Goal: Task Accomplishment & Management: Complete application form

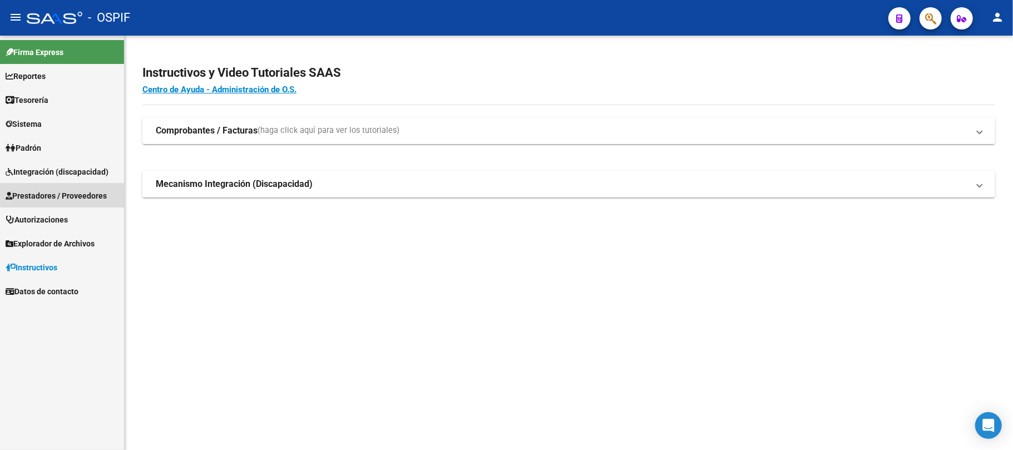
click at [47, 198] on span "Prestadores / Proveedores" at bounding box center [56, 196] width 101 height 12
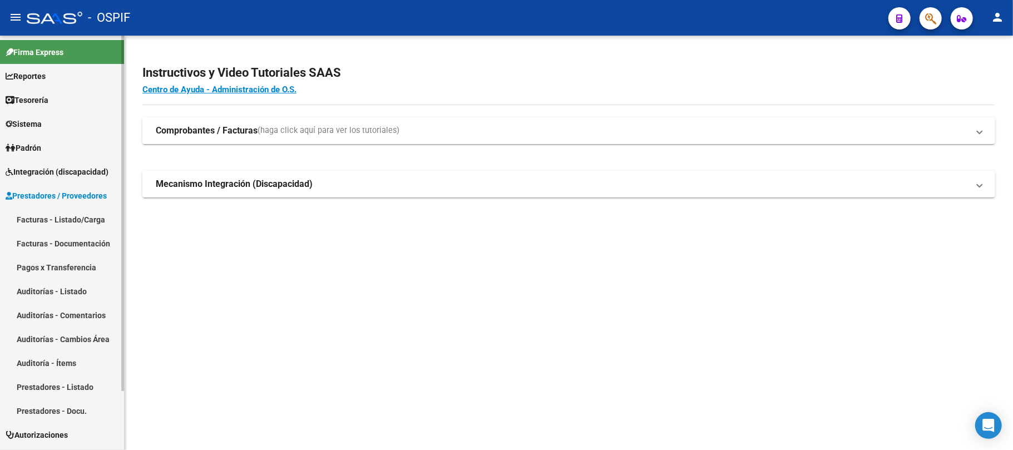
click at [56, 214] on link "Facturas - Listado/Carga" at bounding box center [62, 220] width 124 height 24
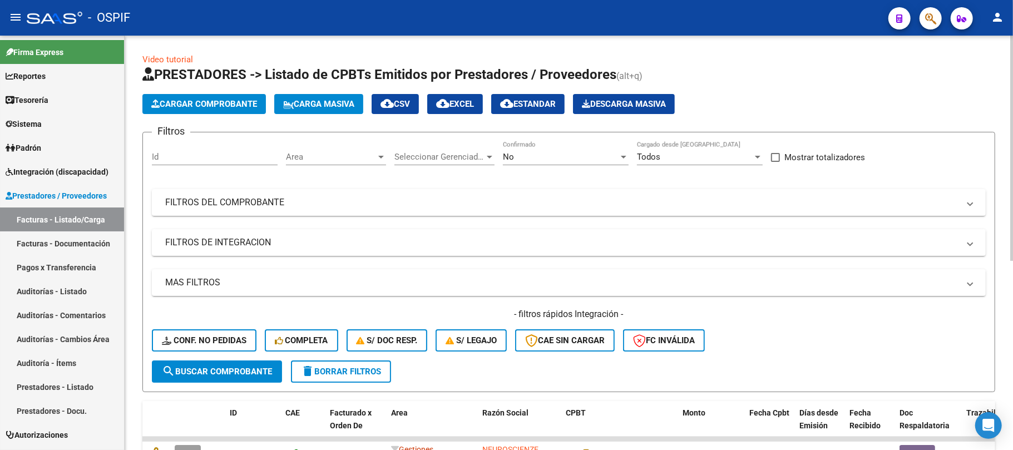
click at [326, 171] on div "Area Area" at bounding box center [336, 158] width 100 height 34
click at [333, 157] on span "Area" at bounding box center [331, 157] width 90 height 10
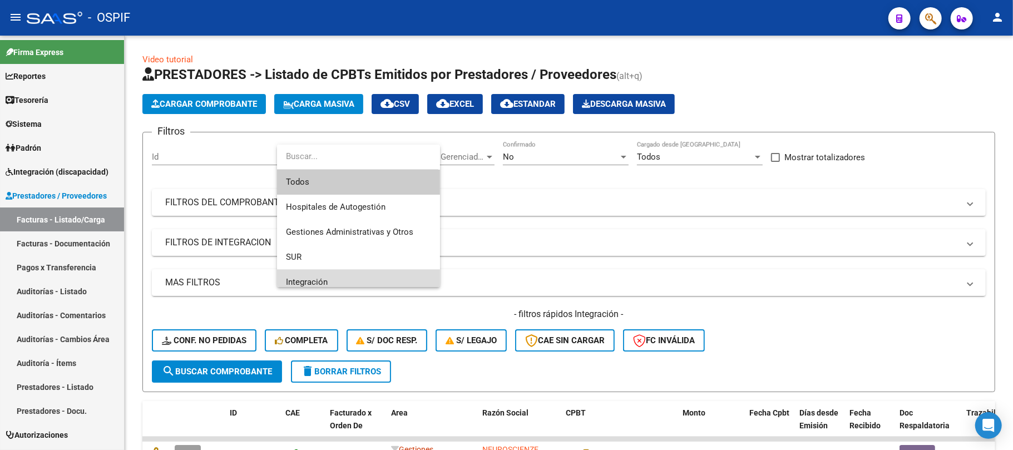
click at [338, 270] on span "Integración" at bounding box center [358, 282] width 145 height 25
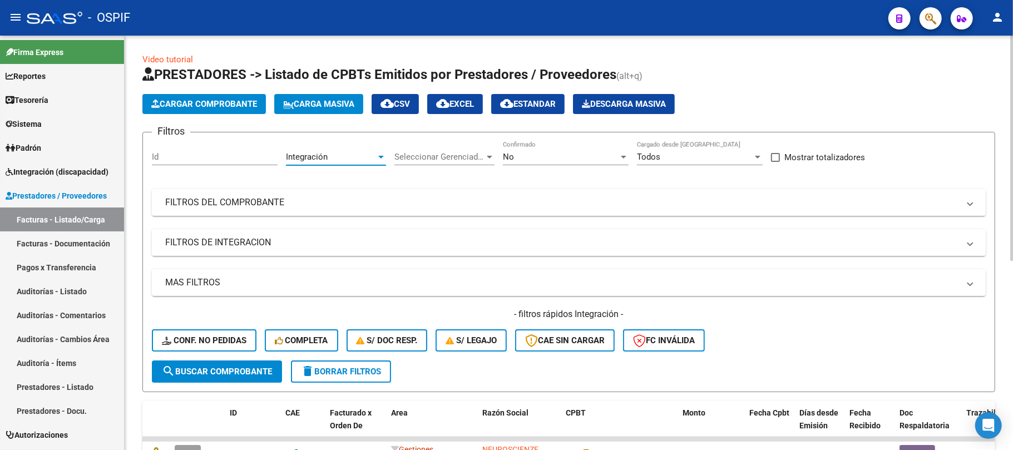
scroll to position [8, 0]
click at [310, 243] on mat-panel-title "FILTROS DE INTEGRACION" at bounding box center [562, 242] width 794 height 12
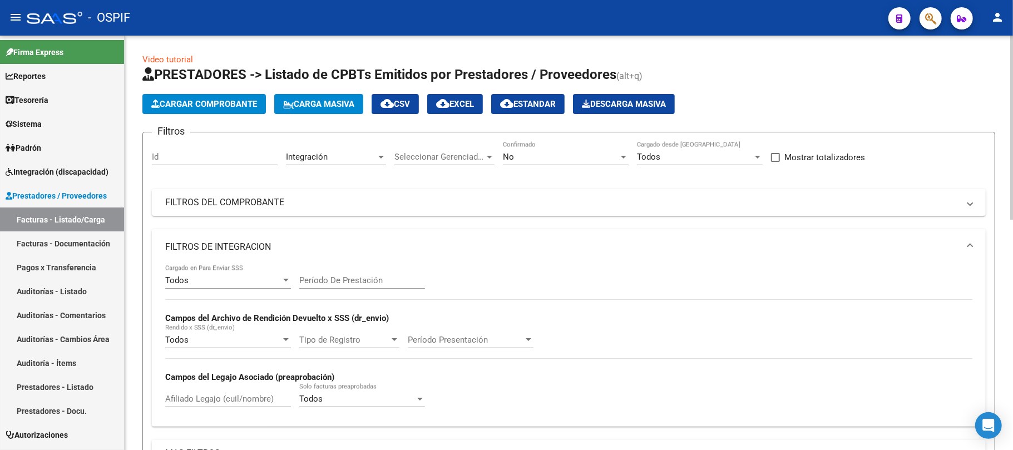
click at [345, 274] on div "Período De Prestación" at bounding box center [362, 277] width 126 height 24
type input "202507"
click at [303, 256] on mat-expansion-panel-header "FILTROS DE INTEGRACION" at bounding box center [569, 247] width 834 height 36
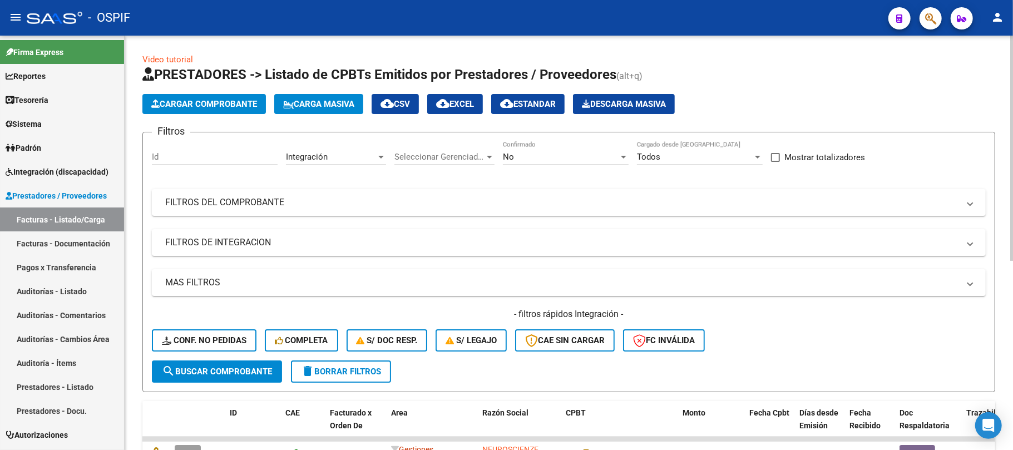
scroll to position [74, 0]
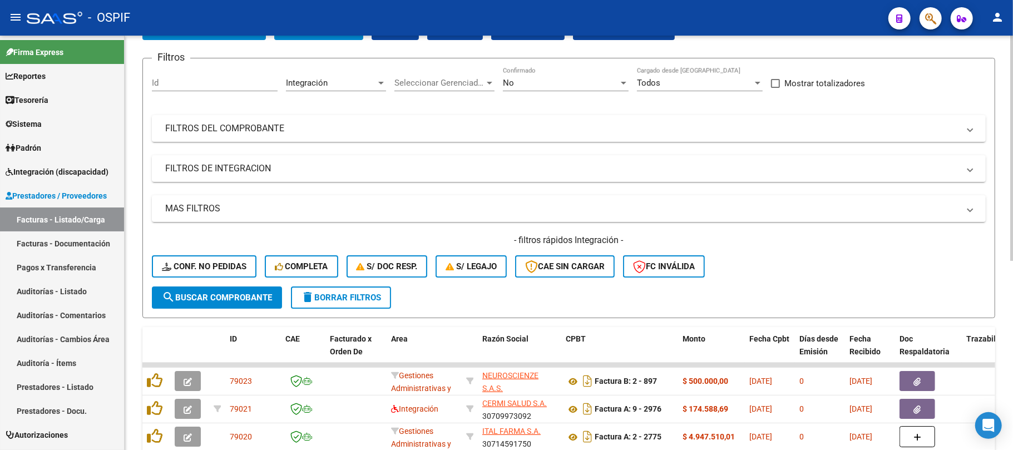
click at [275, 192] on div "Filtros Id Integración Area Seleccionar Gerenciador Seleccionar Gerenciador No …" at bounding box center [569, 176] width 834 height 219
click at [274, 196] on mat-expansion-panel-header "MAS FILTROS" at bounding box center [569, 208] width 834 height 27
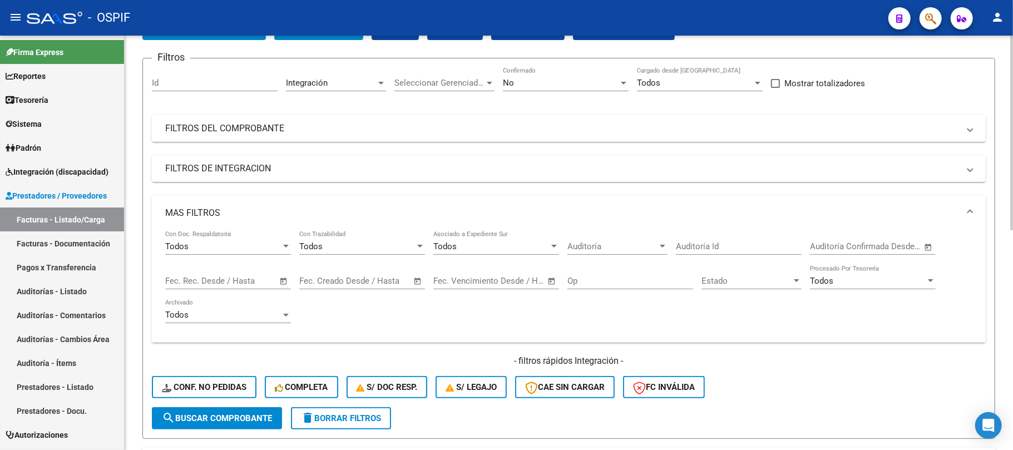
click at [288, 285] on span "Open calendar" at bounding box center [283, 281] width 27 height 27
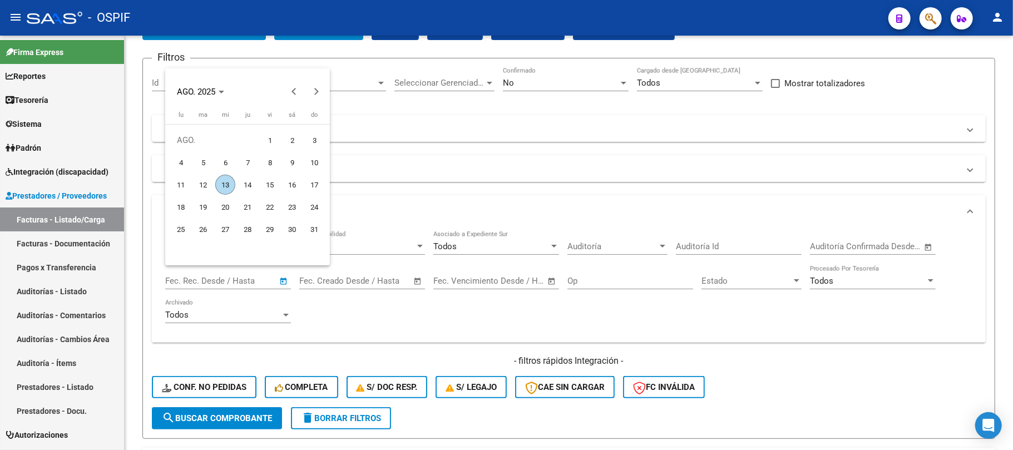
click at [253, 165] on span "7" at bounding box center [248, 162] width 20 height 20
type input "[DATE]"
click at [274, 165] on span "8" at bounding box center [270, 162] width 20 height 20
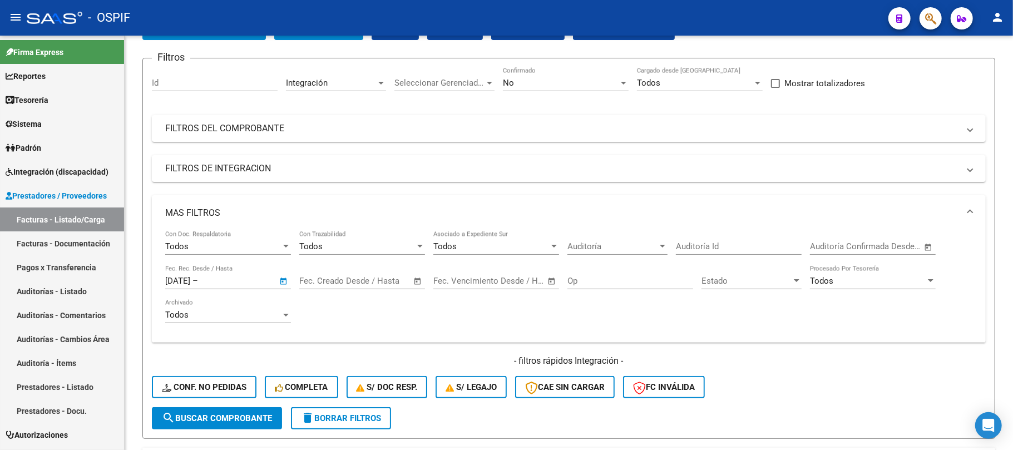
type input "[DATE]"
click at [236, 401] on div "- filtros rápidos Integración - Conf. no pedidas Completa S/ Doc Resp. S/ legaj…" at bounding box center [569, 381] width 834 height 52
click at [236, 405] on div "- filtros rápidos Integración - Conf. no pedidas Completa S/ Doc Resp. S/ legaj…" at bounding box center [569, 381] width 834 height 52
click at [235, 413] on span "search Buscar Comprobante" at bounding box center [217, 418] width 110 height 10
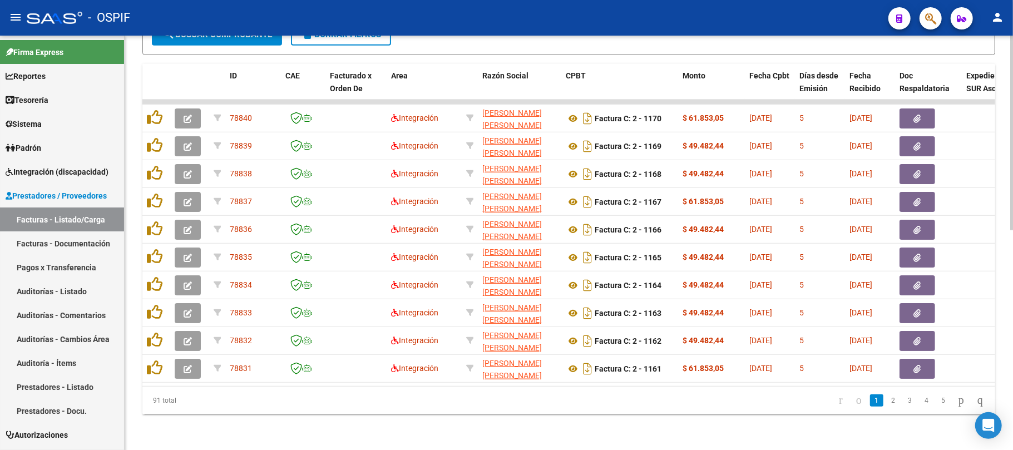
scroll to position [468, 0]
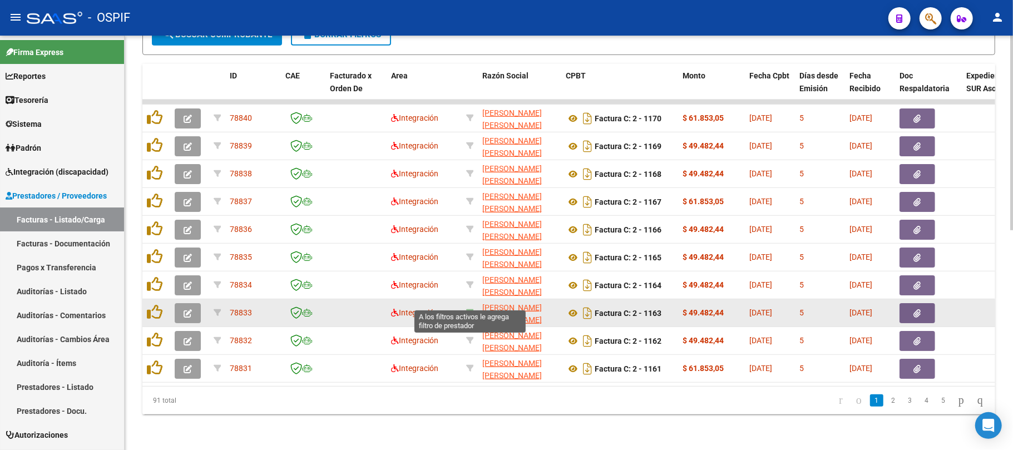
click at [471, 309] on icon at bounding box center [470, 313] width 8 height 8
type input "27217071807"
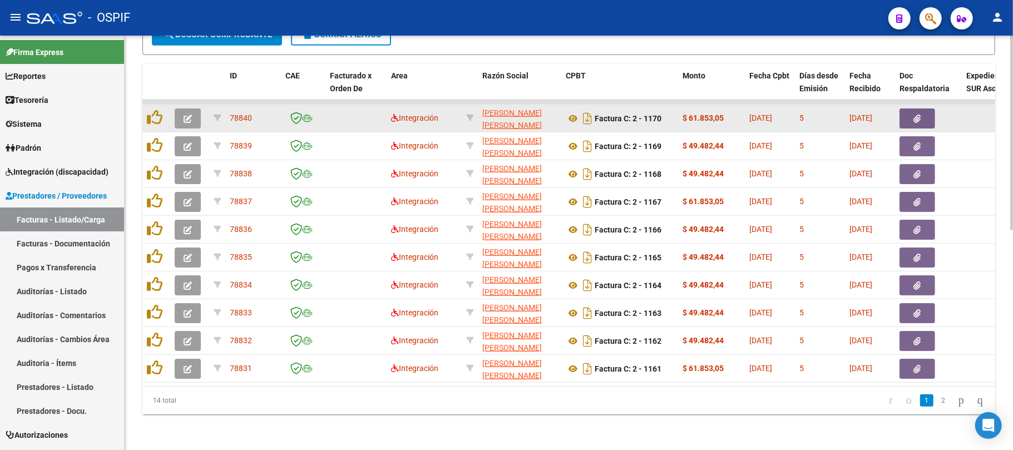
click at [192, 108] on button "button" at bounding box center [188, 118] width 26 height 20
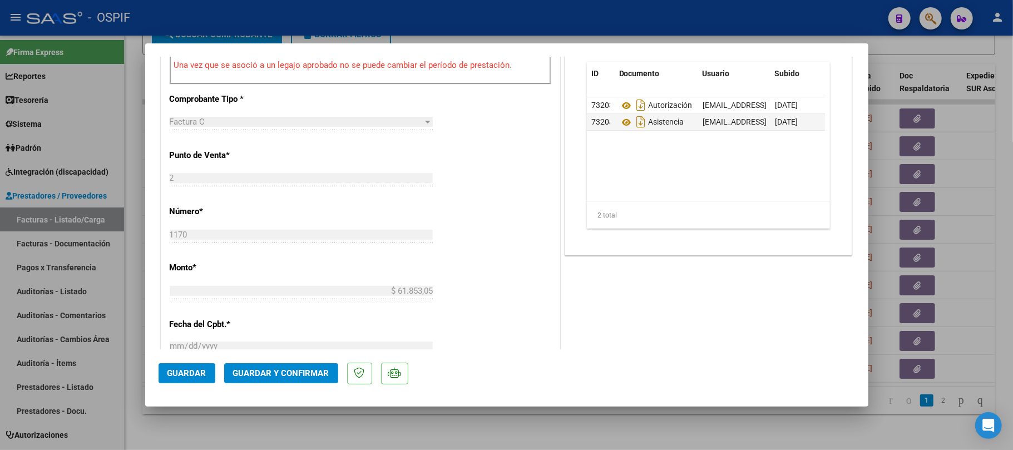
scroll to position [0, 0]
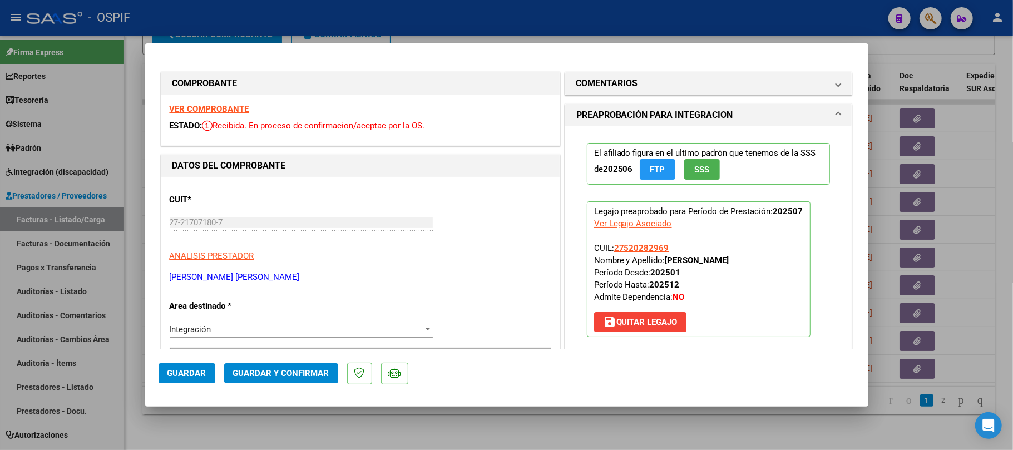
click at [280, 375] on span "Guardar y Confirmar" at bounding box center [281, 373] width 96 height 10
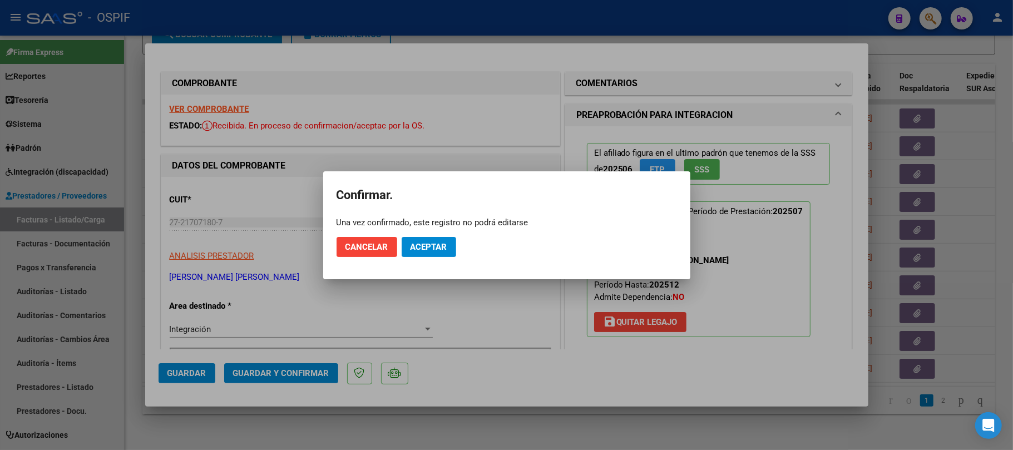
click at [439, 235] on mat-dialog-actions "Cancelar Aceptar" at bounding box center [507, 247] width 340 height 38
click at [437, 246] on span "Aceptar" at bounding box center [429, 247] width 37 height 10
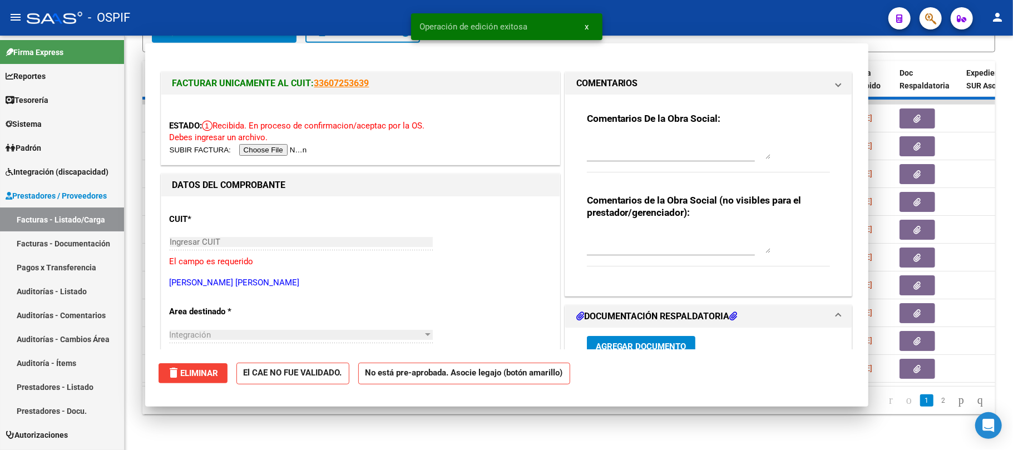
type input "$ 0,00"
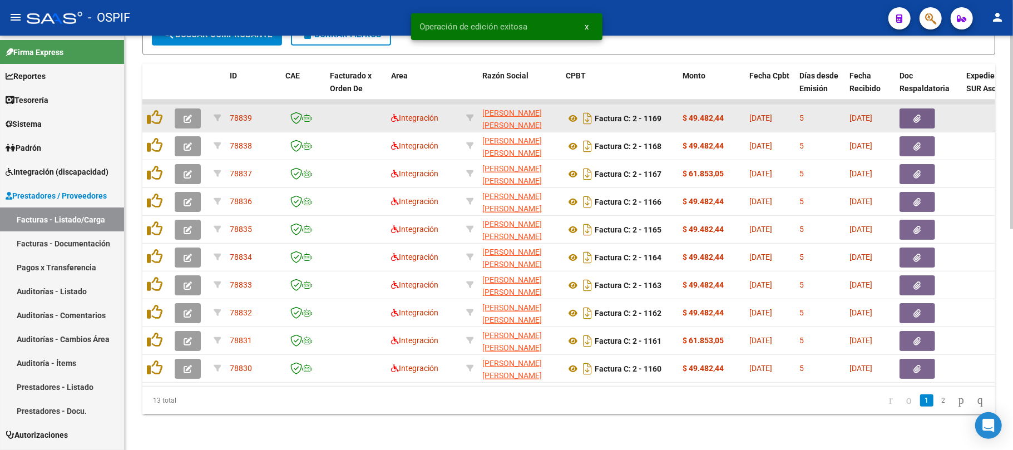
click at [192, 109] on button "button" at bounding box center [188, 118] width 26 height 20
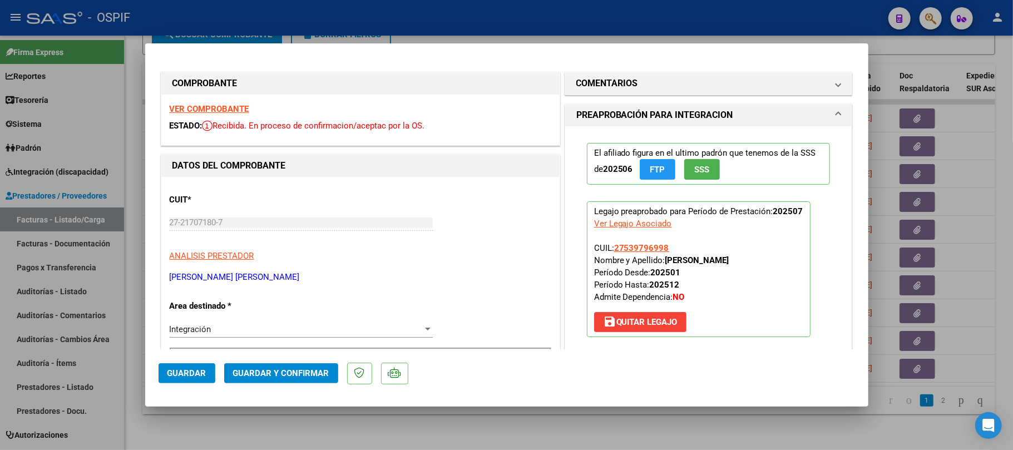
click at [244, 377] on span "Guardar y Confirmar" at bounding box center [281, 373] width 96 height 10
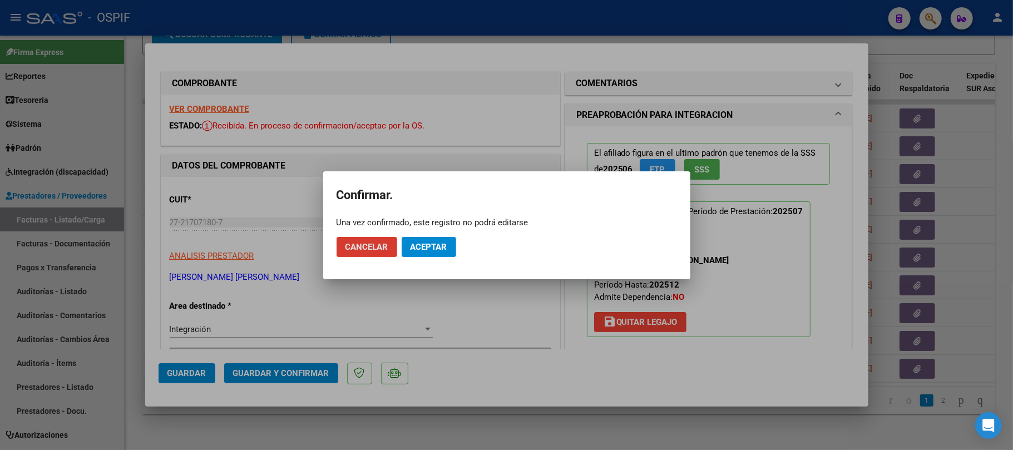
click at [442, 257] on mat-dialog-actions "Cancelar Aceptar" at bounding box center [507, 247] width 340 height 38
click at [448, 245] on button "Aceptar" at bounding box center [429, 247] width 55 height 20
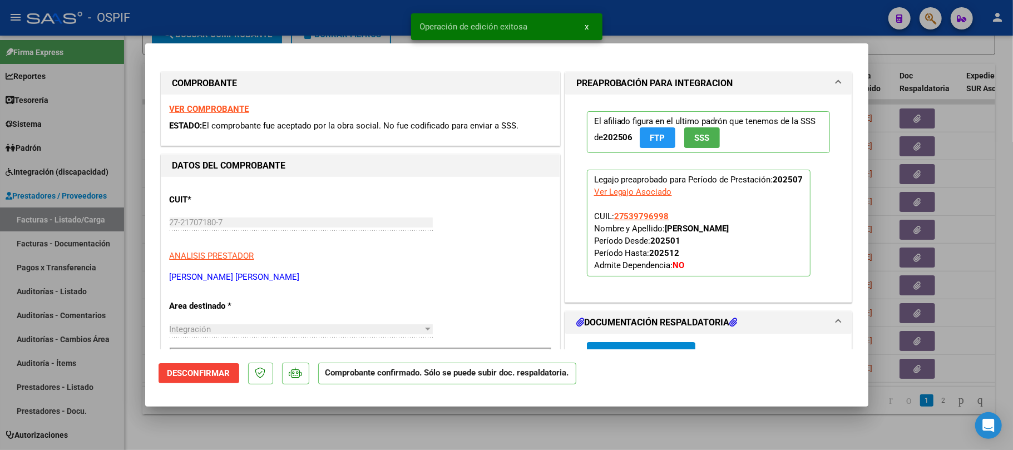
type input "$ 0,00"
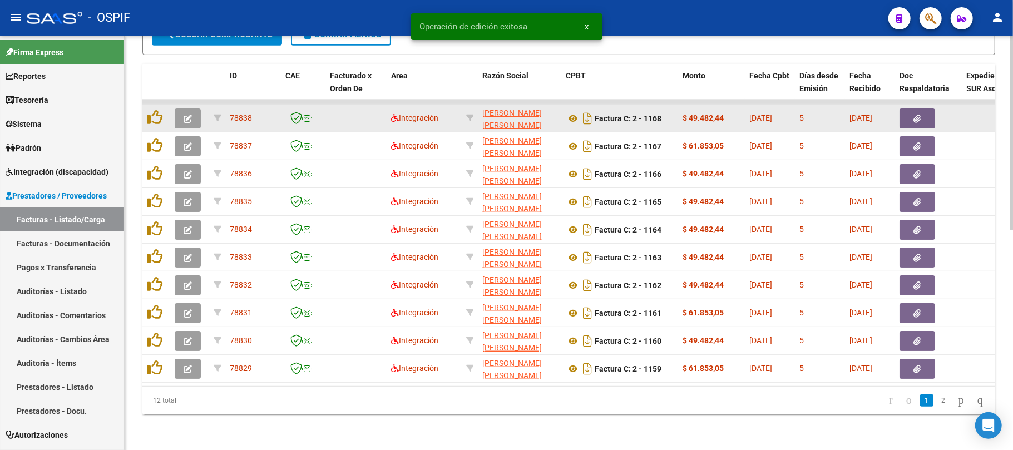
click at [188, 113] on button "button" at bounding box center [188, 118] width 26 height 20
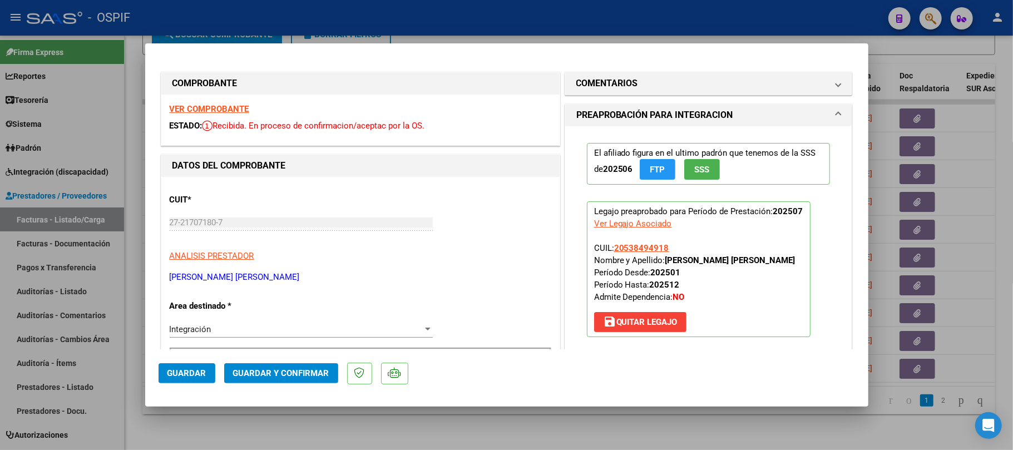
click at [288, 373] on span "Guardar y Confirmar" at bounding box center [281, 373] width 96 height 10
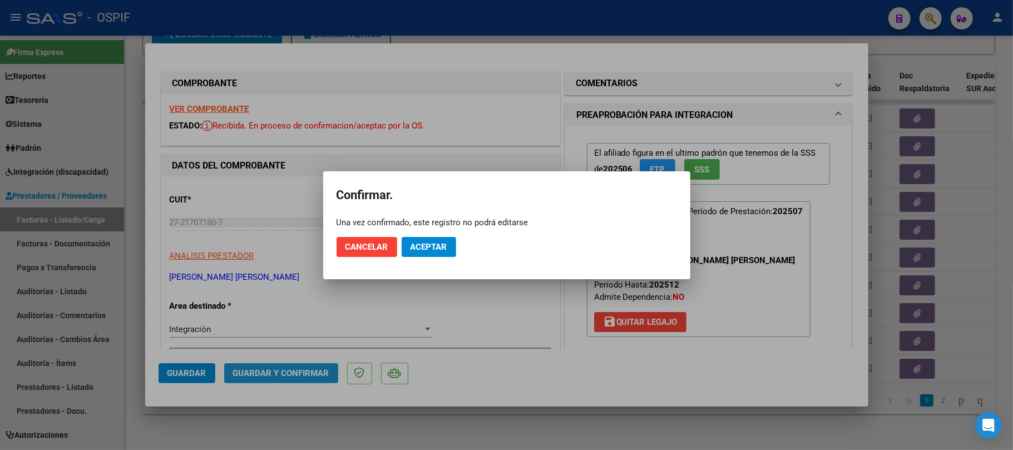
click at [430, 250] on span "Aceptar" at bounding box center [429, 247] width 37 height 10
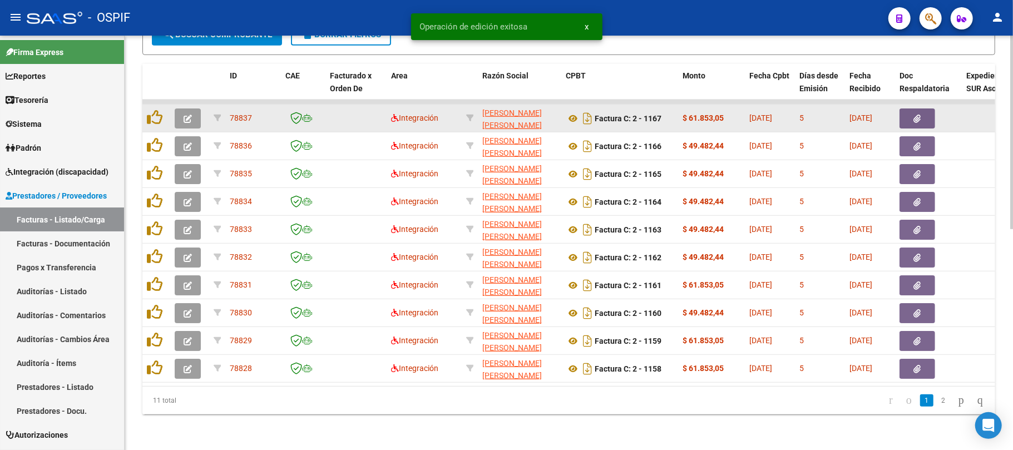
click at [179, 108] on button "button" at bounding box center [188, 118] width 26 height 20
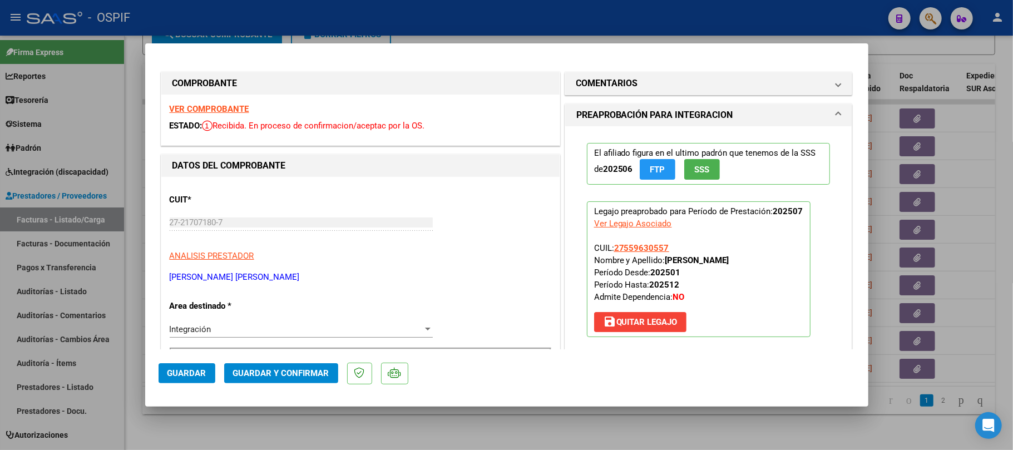
click at [305, 377] on span "Guardar y Confirmar" at bounding box center [281, 373] width 96 height 10
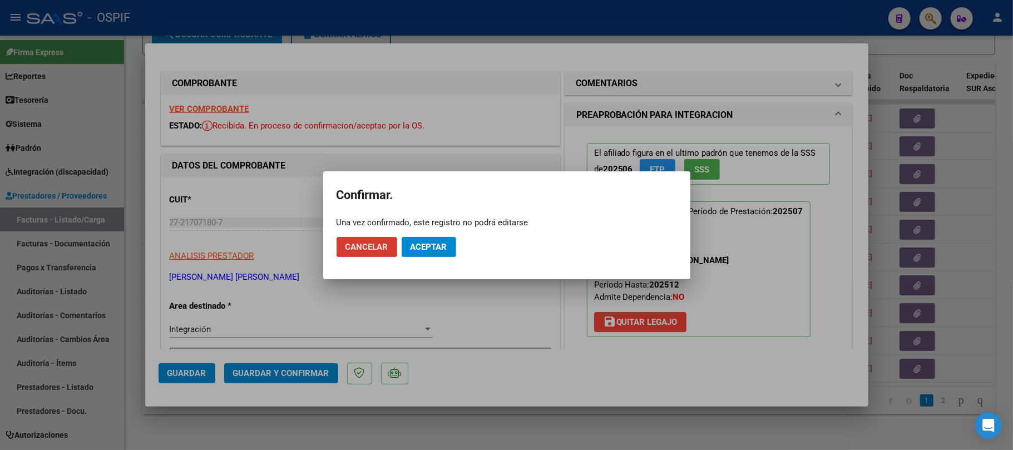
click at [435, 254] on button "Aceptar" at bounding box center [429, 247] width 55 height 20
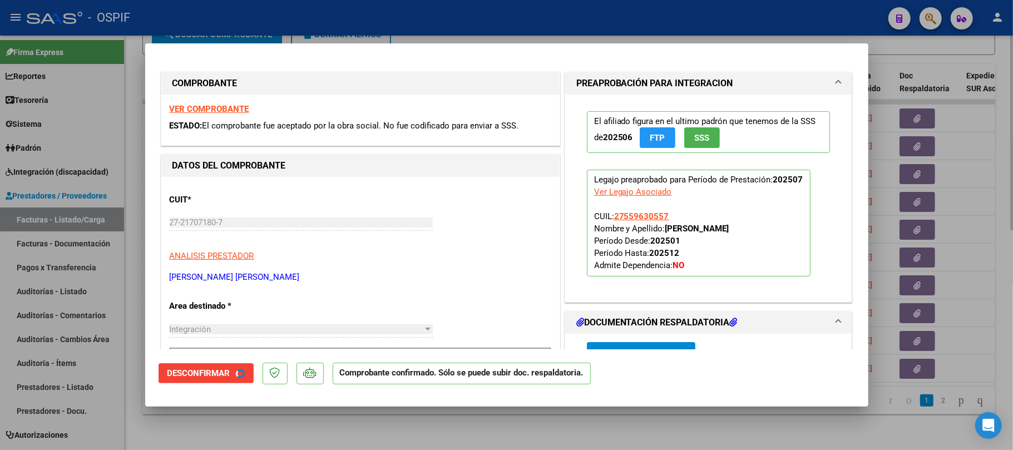
drag, startPoint x: 292, startPoint y: 435, endPoint x: 203, endPoint y: 446, distance: 90.3
click at [290, 435] on div at bounding box center [506, 225] width 1013 height 450
